Goal: Transaction & Acquisition: Purchase product/service

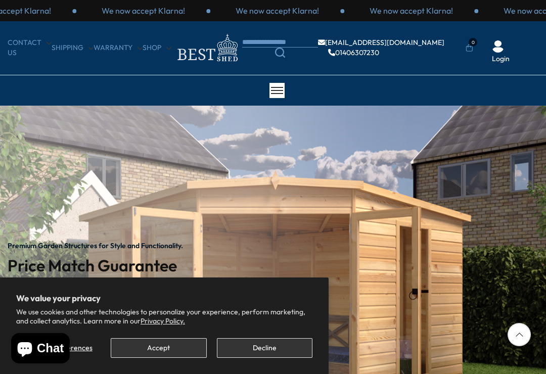
click at [172, 355] on button "Accept" at bounding box center [159, 348] width 96 height 20
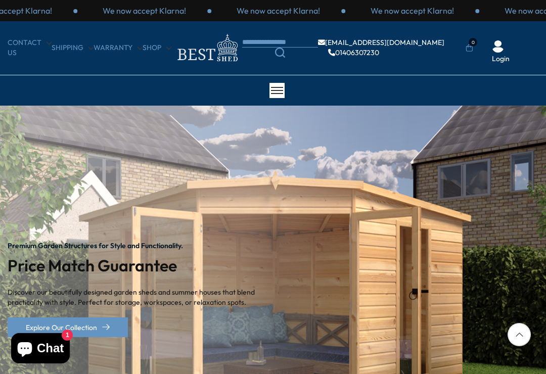
click at [156, 50] on link "Shop" at bounding box center [157, 48] width 29 height 10
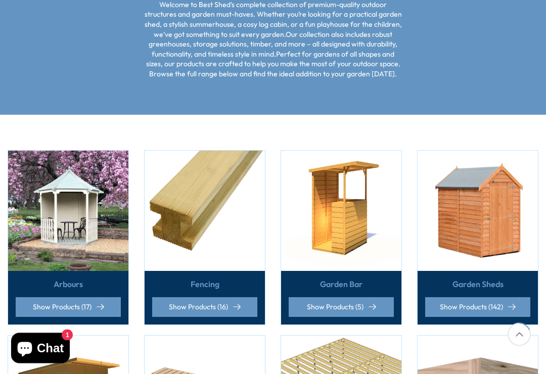
scroll to position [198, 0]
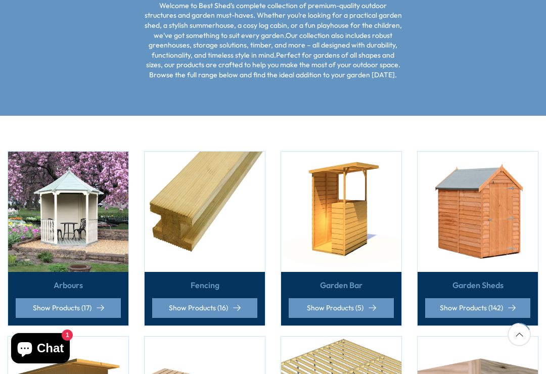
click at [191, 212] on img at bounding box center [205, 212] width 120 height 120
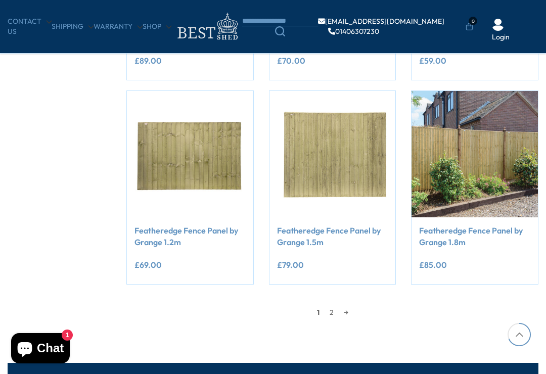
scroll to position [775, 0]
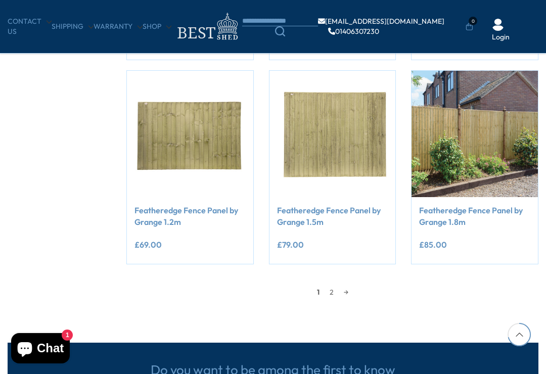
click at [333, 294] on link "2" at bounding box center [331, 291] width 14 height 15
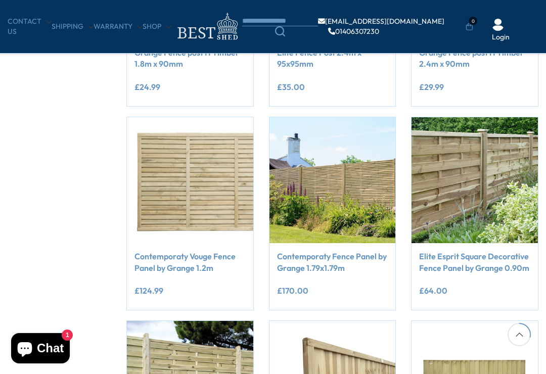
scroll to position [322, 0]
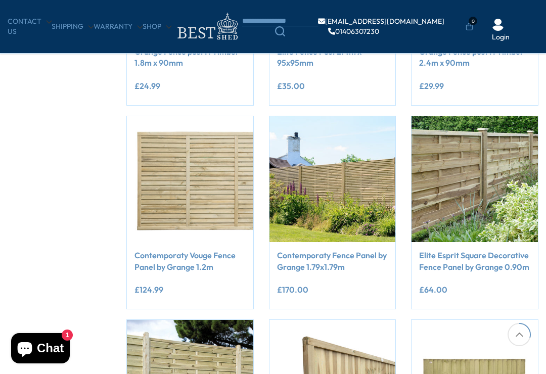
click at [176, 182] on img at bounding box center [190, 179] width 126 height 126
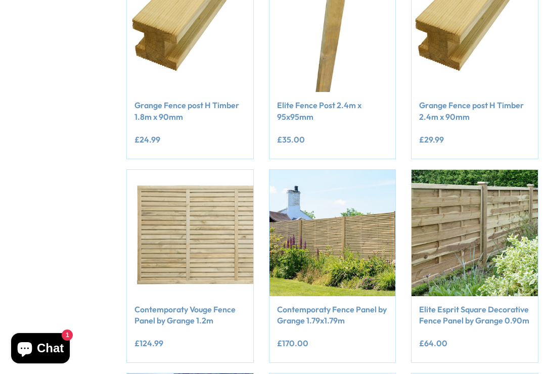
scroll to position [338, 0]
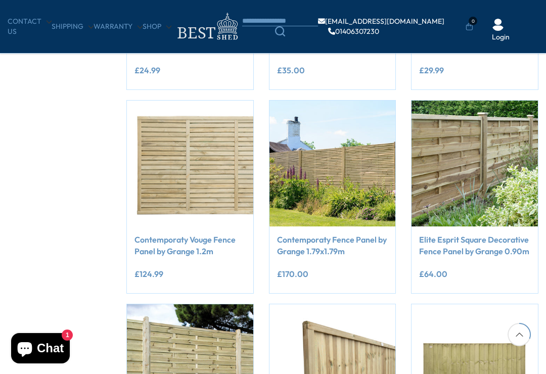
click at [323, 155] on img at bounding box center [332, 164] width 126 height 126
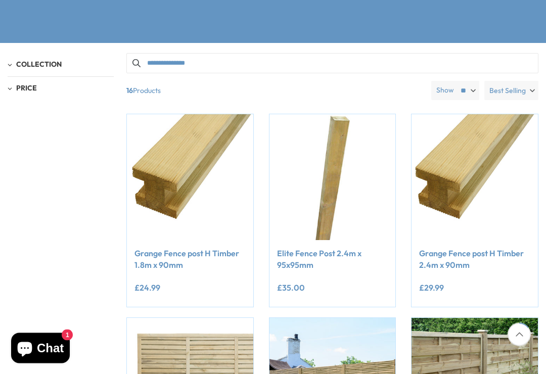
scroll to position [179, 0]
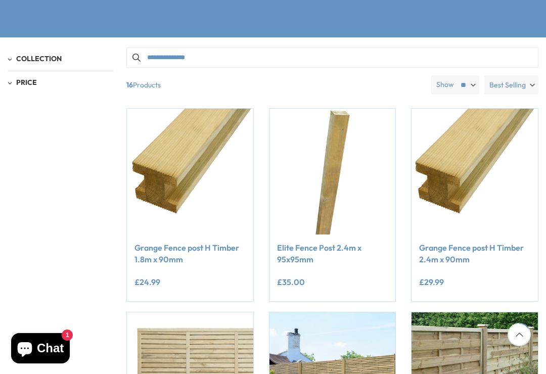
click at [464, 205] on button "Add to Cart" at bounding box center [474, 215] width 106 height 20
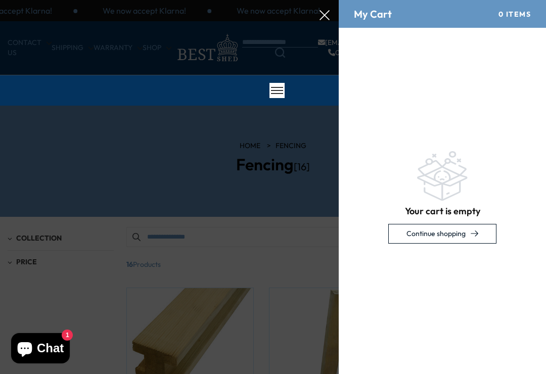
scroll to position [0, 0]
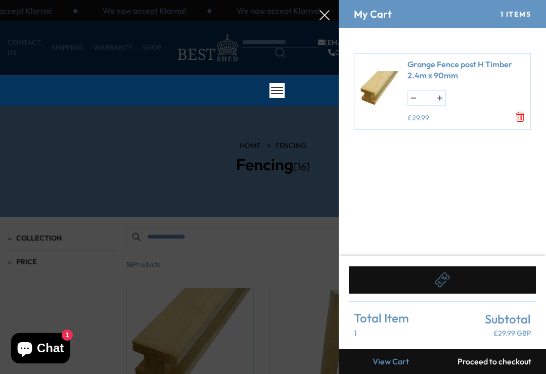
click at [515, 115] on icon "Remove Grange Fence post H Timber 2.4m x 90mm" at bounding box center [520, 117] width 10 height 10
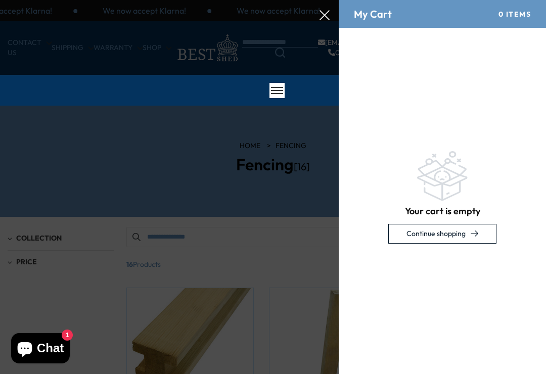
click at [322, 14] on icon at bounding box center [324, 15] width 10 height 10
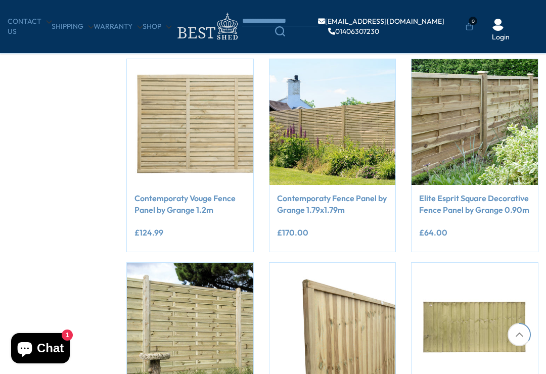
scroll to position [368, 0]
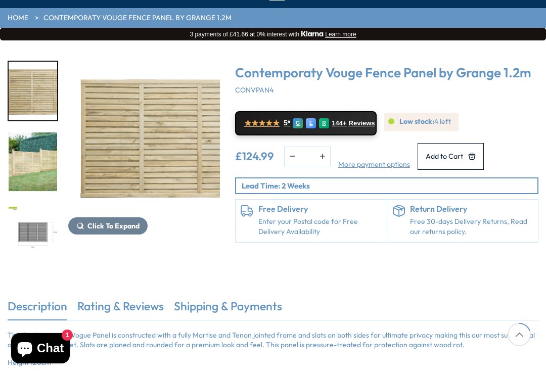
scroll to position [98, 0]
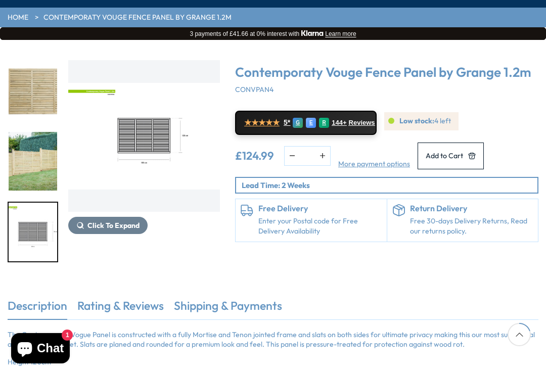
click at [43, 238] on img "3 / 3" at bounding box center [33, 232] width 49 height 59
click at [112, 157] on img "3 / 3" at bounding box center [144, 136] width 152 height 152
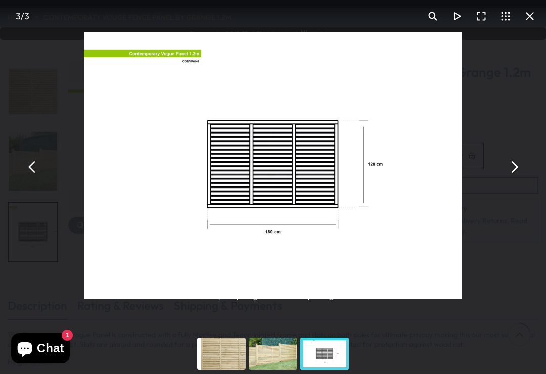
click at [530, 16] on button "You can close this modal content with the ESC key" at bounding box center [529, 16] width 24 height 24
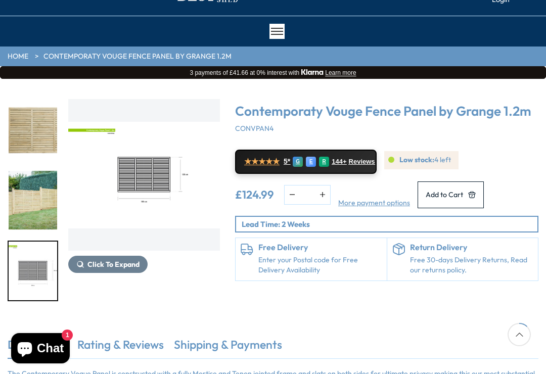
scroll to position [49, 0]
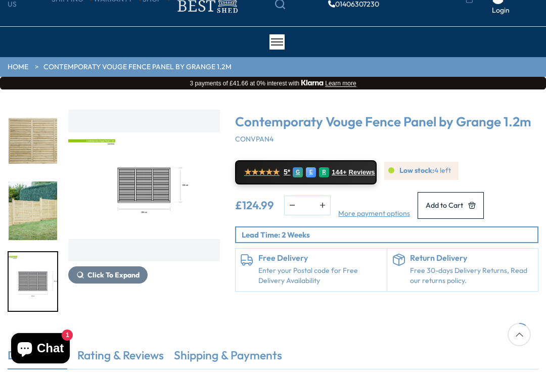
click at [32, 143] on img "1 / 3" at bounding box center [33, 140] width 49 height 59
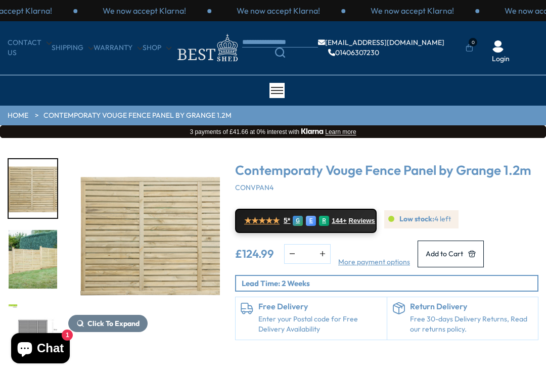
scroll to position [114, 0]
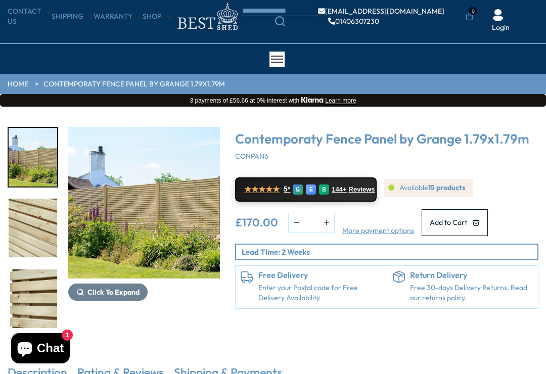
scroll to position [45, 0]
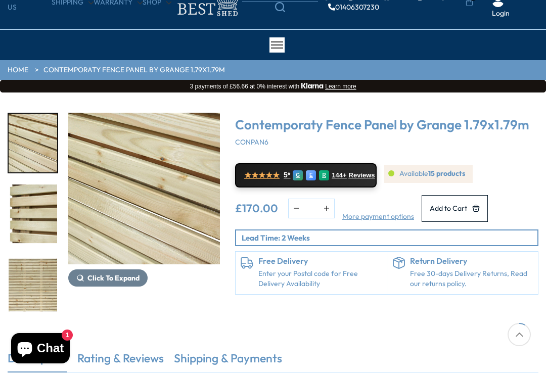
click at [29, 209] on img "3 / 5" at bounding box center [33, 213] width 49 height 59
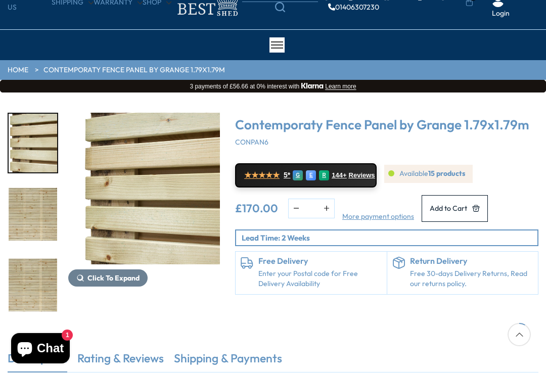
click at [34, 281] on img "5 / 5" at bounding box center [33, 284] width 49 height 59
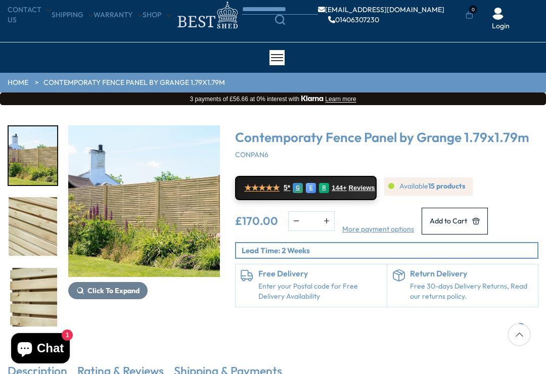
scroll to position [0, 0]
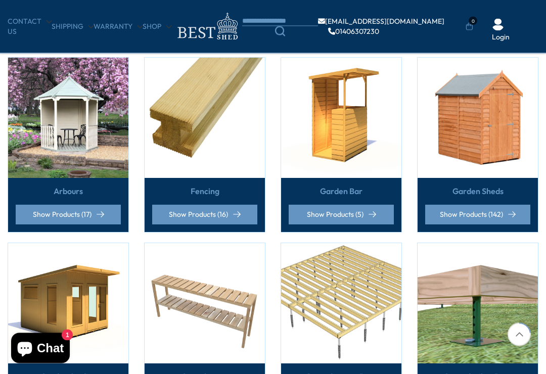
scroll to position [240, 0]
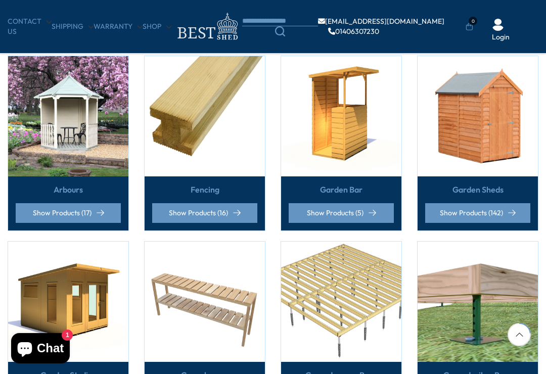
click at [56, 148] on img at bounding box center [68, 116] width 120 height 120
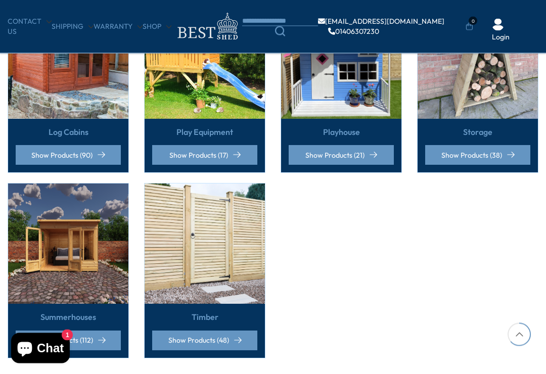
scroll to position [668, 0]
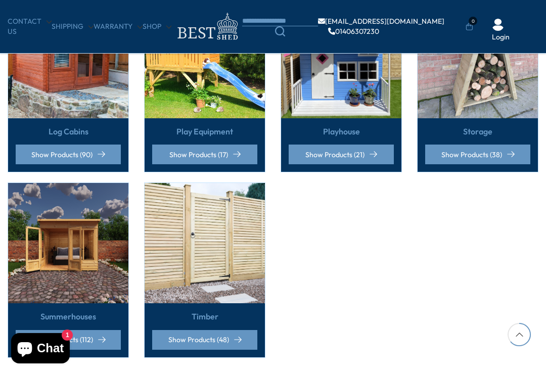
click at [211, 231] on img at bounding box center [205, 243] width 120 height 120
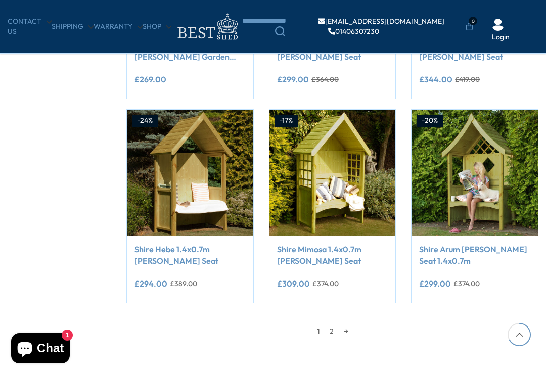
scroll to position [736, 0]
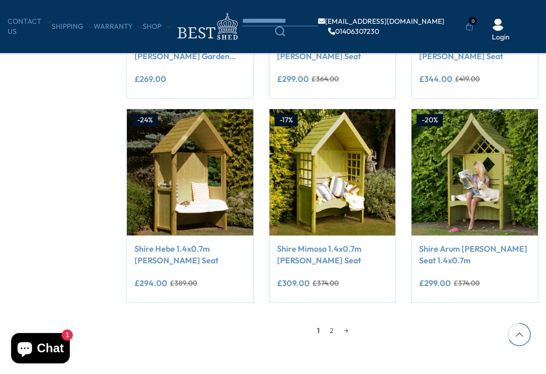
click at [331, 333] on link "2" at bounding box center [331, 330] width 14 height 15
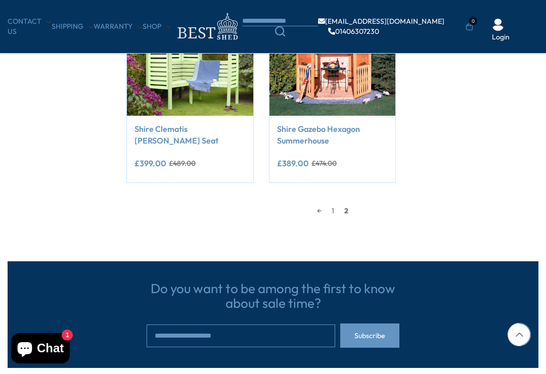
scroll to position [172, 0]
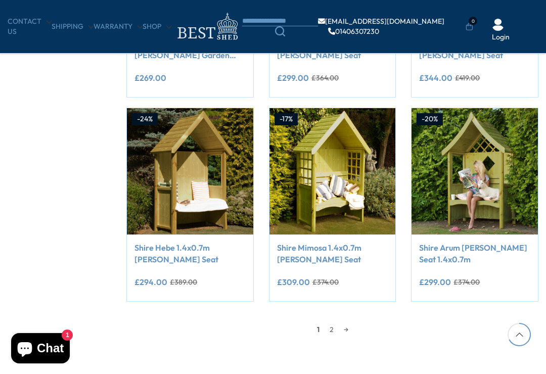
scroll to position [737, 0]
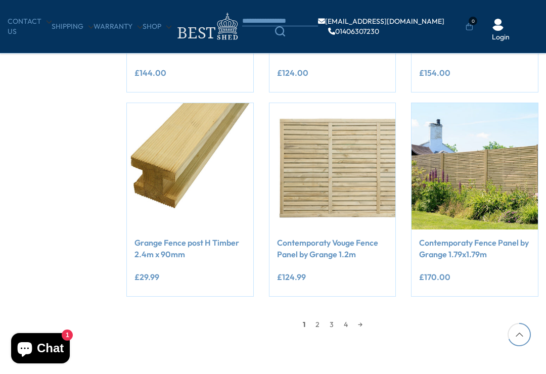
scroll to position [752, 0]
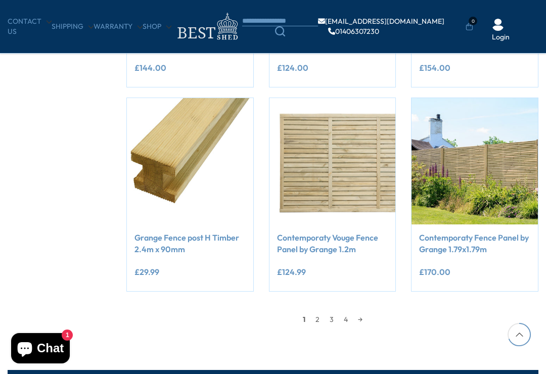
click at [366, 319] on link "→" at bounding box center [360, 319] width 15 height 15
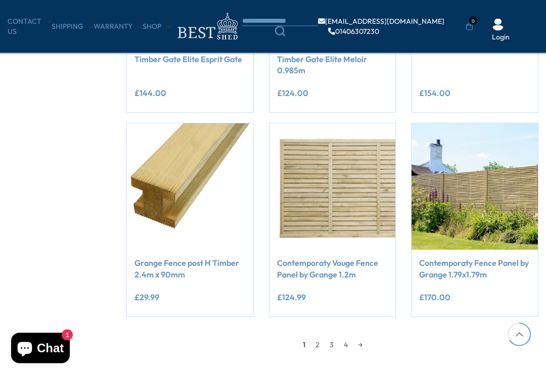
scroll to position [725, 0]
